Goal: Information Seeking & Learning: Learn about a topic

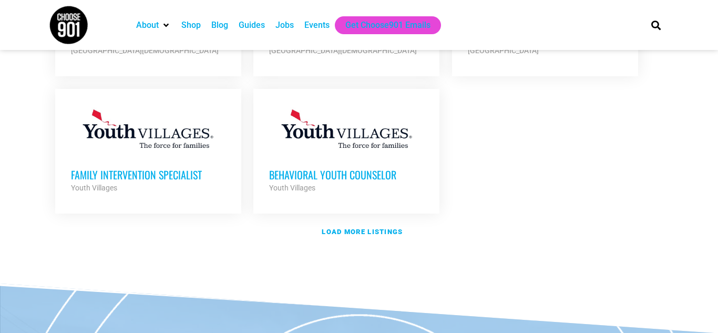
scroll to position [1324, 0]
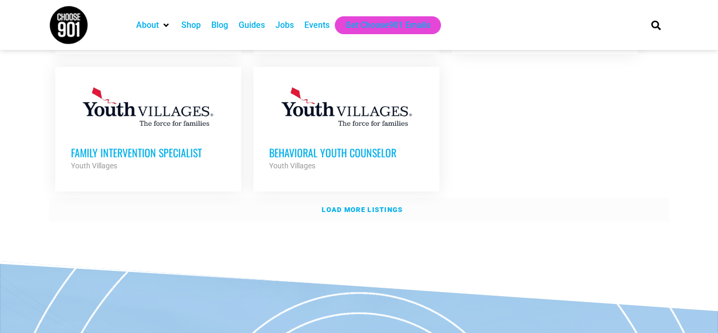
click at [356, 202] on link "Load more listings" at bounding box center [359, 210] width 620 height 24
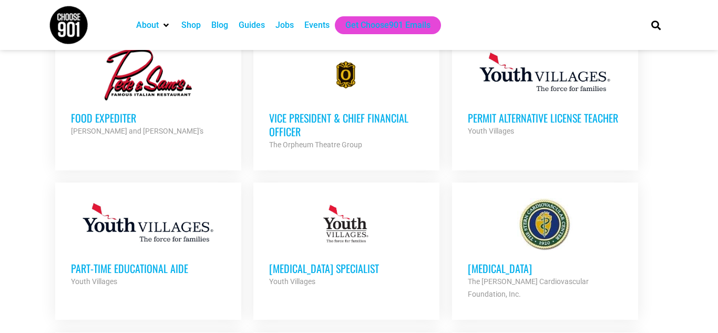
scroll to position [610, 0]
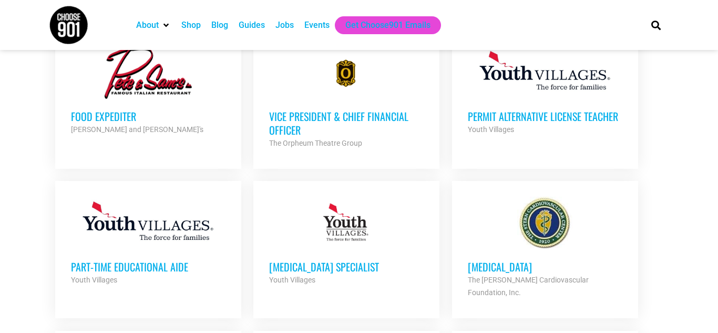
click at [547, 114] on h3 "Permit Alternative License Teacher" at bounding box center [545, 116] width 155 height 14
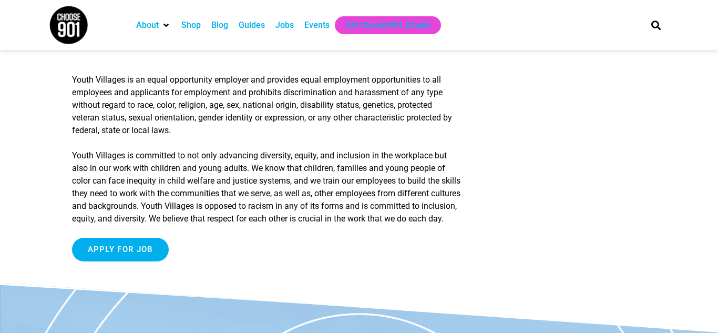
scroll to position [1493, 0]
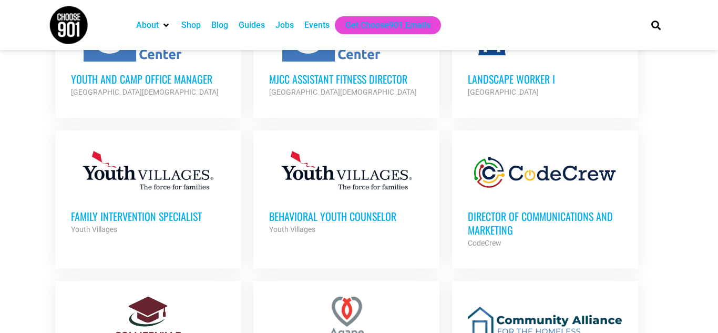
scroll to position [1303, 0]
